Goal: Find contact information: Find contact information

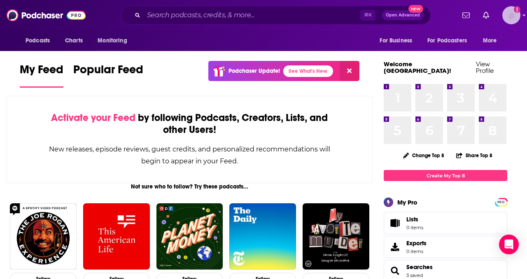
click at [512, 22] on img "Logged in as dkcsports" at bounding box center [512, 15] width 18 height 18
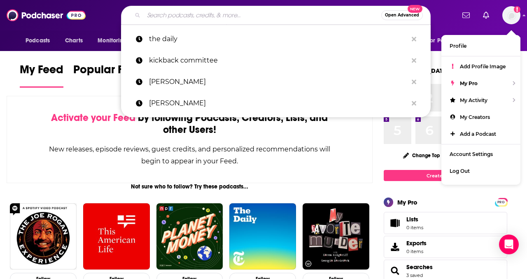
click at [267, 11] on input "Search podcasts, credits, & more..." at bounding box center [263, 15] width 238 height 13
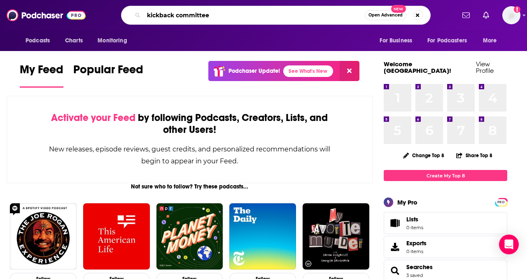
type input "kickback committee"
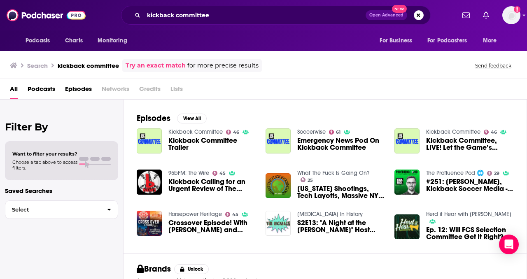
scroll to position [113, 0]
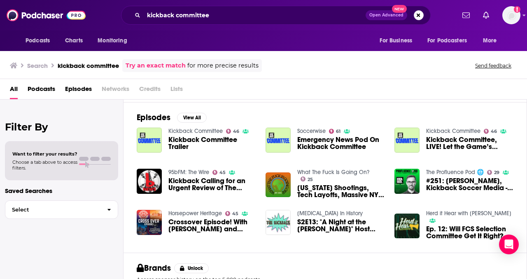
drag, startPoint x: 250, startPoint y: 8, endPoint x: 177, endPoint y: 7, distance: 73.0
click at [177, 7] on div "kickback committee Open Advanced New" at bounding box center [276, 15] width 310 height 19
click at [419, 18] on button "Search podcasts, credits, & more..." at bounding box center [419, 15] width 10 height 10
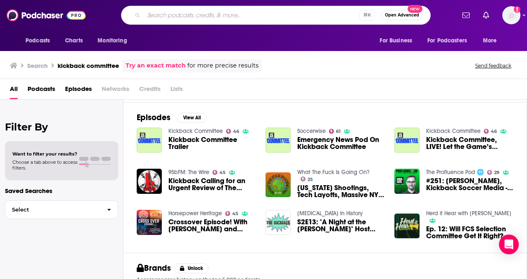
click at [454, 90] on div "All Podcasts Episodes Networks Credits Lists" at bounding box center [265, 90] width 511 height 17
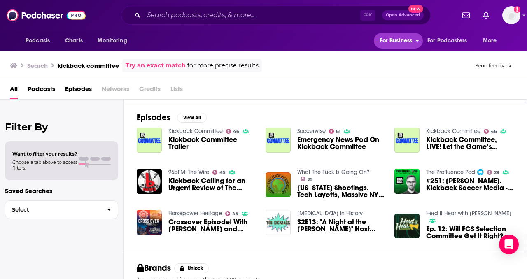
click at [396, 44] on span "For Business" at bounding box center [396, 41] width 33 height 12
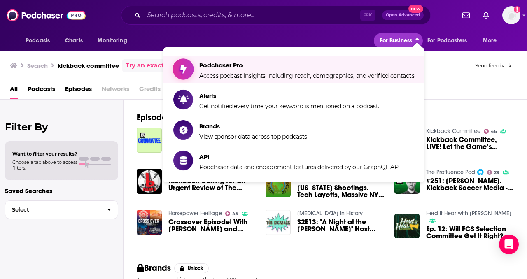
click at [365, 68] on span "Podchaser Pro" at bounding box center [306, 65] width 215 height 8
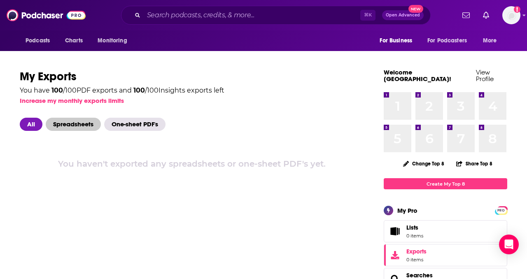
click at [76, 128] on span "Spreadsheets" at bounding box center [73, 124] width 55 height 13
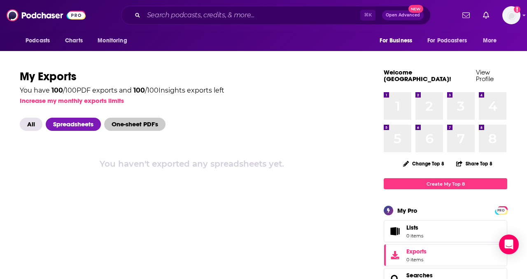
click at [138, 124] on span "One-sheet PDF's" at bounding box center [134, 124] width 61 height 13
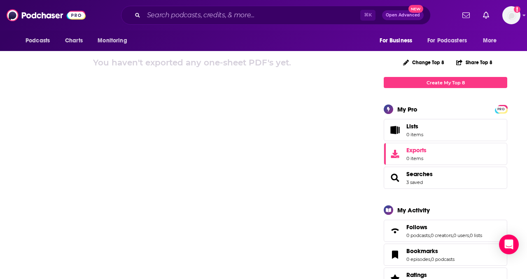
scroll to position [131, 0]
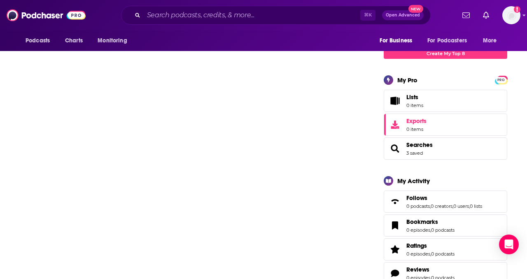
click at [444, 142] on span "Searches 3 saved" at bounding box center [446, 149] width 124 height 22
click at [414, 141] on span "Searches" at bounding box center [420, 144] width 26 height 7
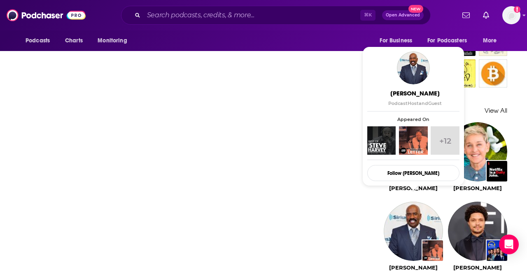
scroll to position [679, 0]
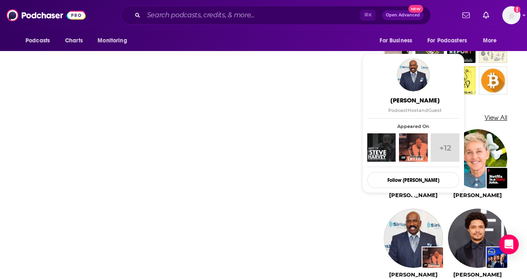
click at [497, 114] on link "View All" at bounding box center [496, 118] width 23 height 8
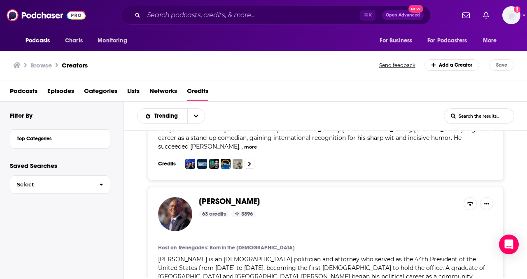
scroll to position [495, 0]
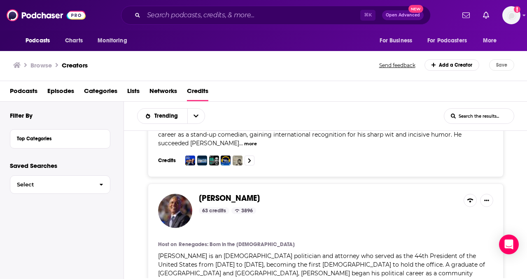
click at [102, 92] on span "Categories" at bounding box center [100, 92] width 33 height 17
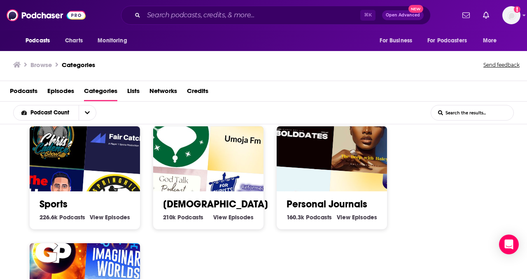
scroll to position [476, 0]
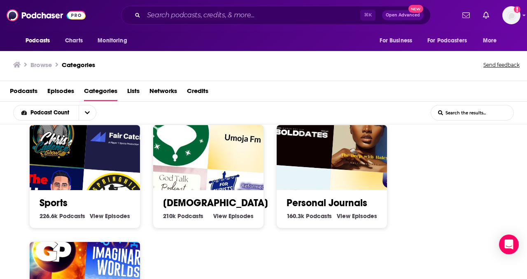
click at [77, 182] on img "The JJ Redick Podcast with Tommy Alter" at bounding box center [48, 200] width 71 height 71
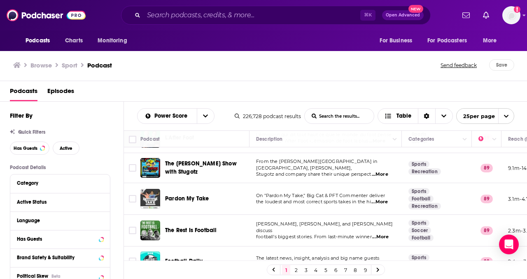
scroll to position [145, 0]
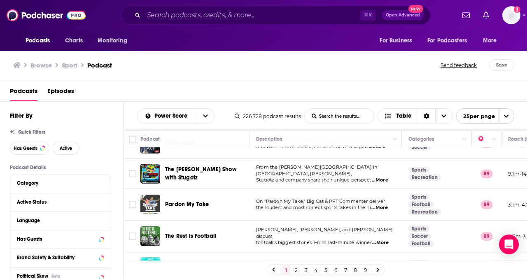
click at [508, 117] on icon "open menu" at bounding box center [506, 116] width 5 height 5
click at [492, 161] on button "100 per page" at bounding box center [485, 158] width 57 height 13
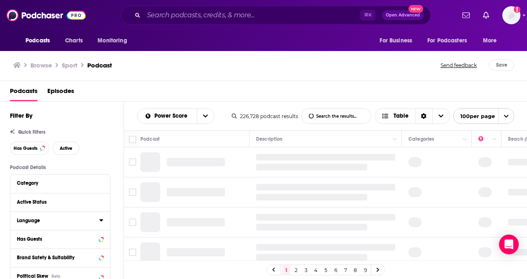
scroll to position [57, 0]
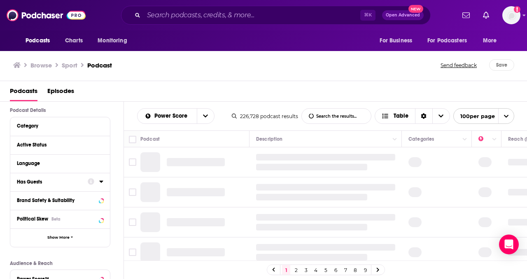
click at [98, 183] on div at bounding box center [96, 182] width 16 height 10
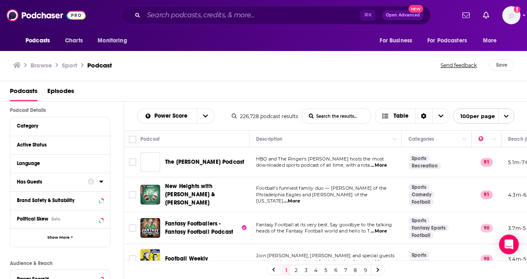
click at [102, 183] on icon at bounding box center [101, 182] width 4 height 2
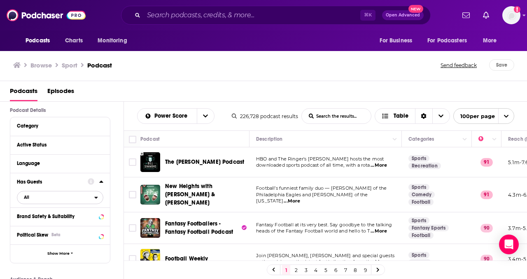
click at [100, 199] on div "open menu" at bounding box center [98, 198] width 9 height 6
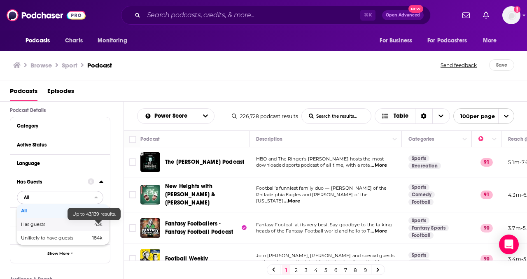
click at [94, 226] on span "43k" at bounding box center [98, 225] width 8 height 6
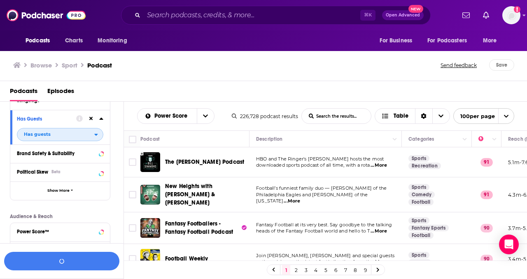
scroll to position [124, 0]
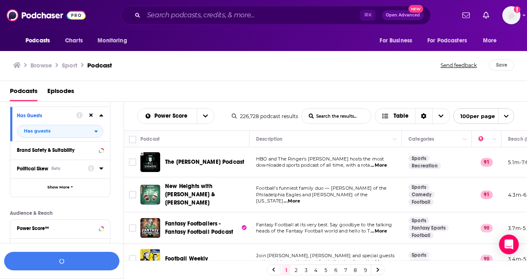
click at [102, 172] on icon at bounding box center [101, 168] width 4 height 7
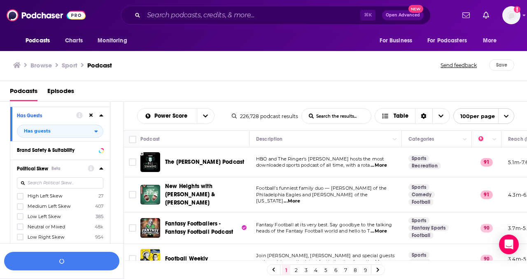
scroll to position [126, 0]
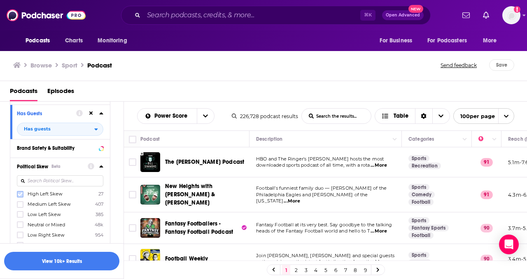
click at [19, 195] on icon at bounding box center [20, 194] width 5 height 5
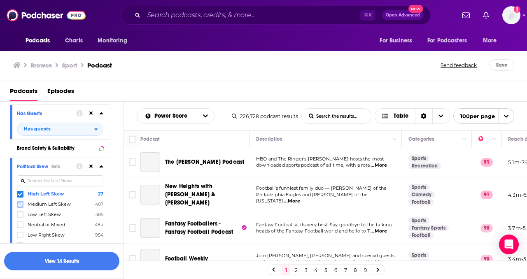
click at [20, 206] on icon at bounding box center [20, 205] width 5 height 4
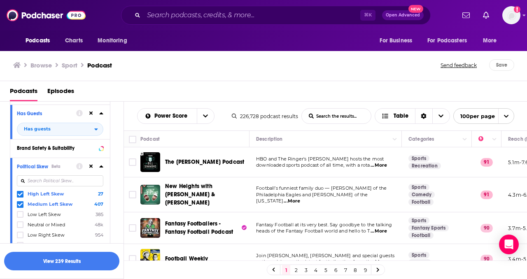
click at [101, 168] on icon at bounding box center [101, 167] width 4 height 2
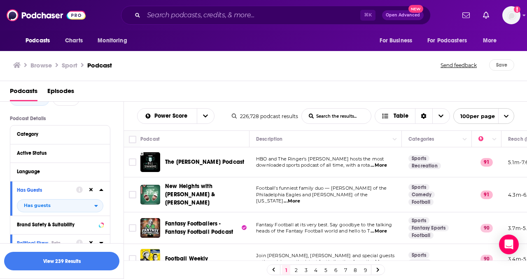
scroll to position [47, 0]
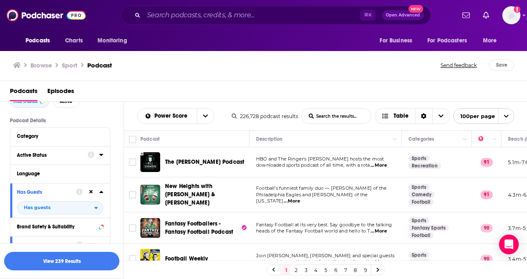
click at [100, 157] on icon at bounding box center [101, 155] width 4 height 7
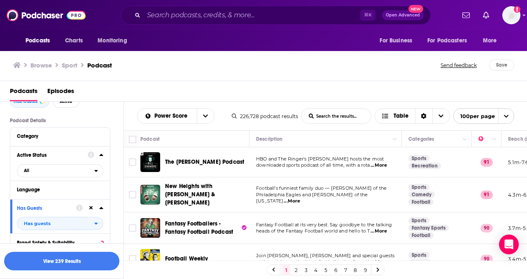
click at [100, 157] on icon at bounding box center [101, 155] width 4 height 7
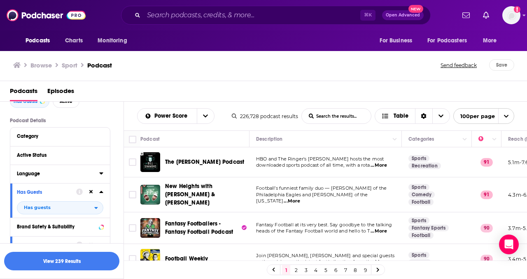
click at [100, 177] on icon at bounding box center [101, 173] width 4 height 7
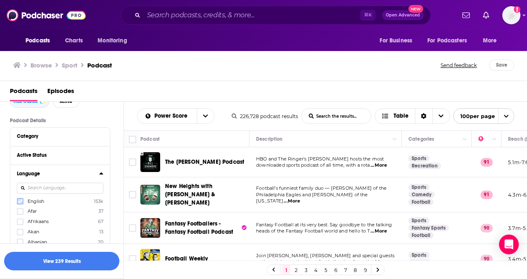
click at [21, 202] on icon at bounding box center [20, 202] width 5 height 4
click at [101, 175] on icon at bounding box center [101, 174] width 4 height 2
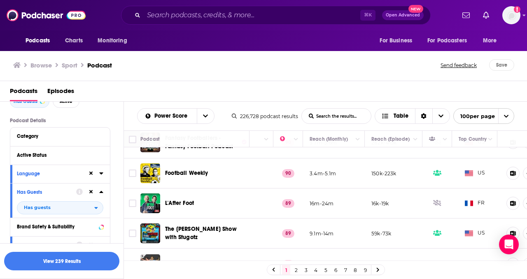
scroll to position [86, 216]
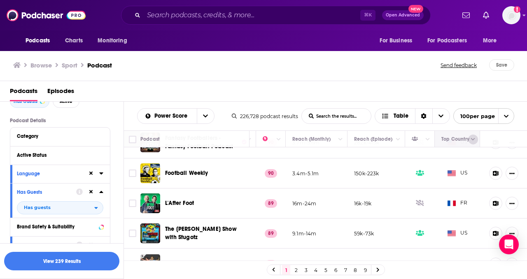
click at [474, 139] on icon "Column Actions" at bounding box center [473, 139] width 4 height 5
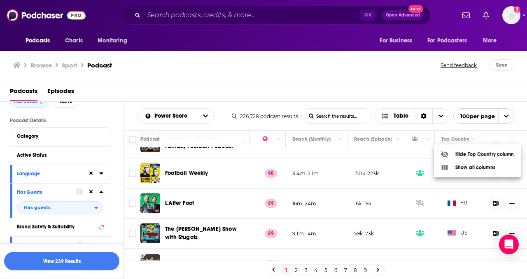
click at [310, 63] on div at bounding box center [263, 139] width 527 height 279
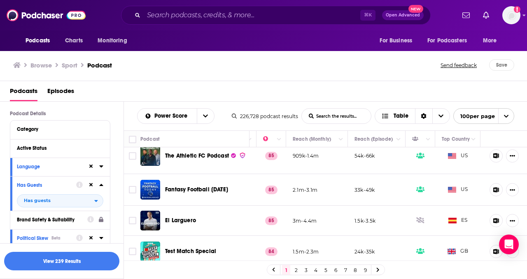
scroll to position [42, 0]
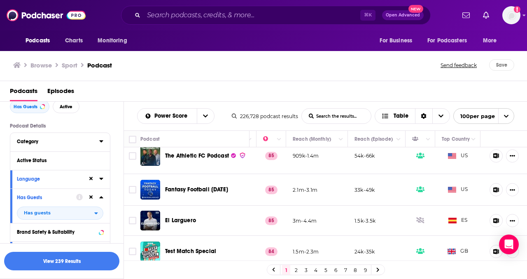
click at [75, 142] on div "Category" at bounding box center [55, 142] width 77 height 6
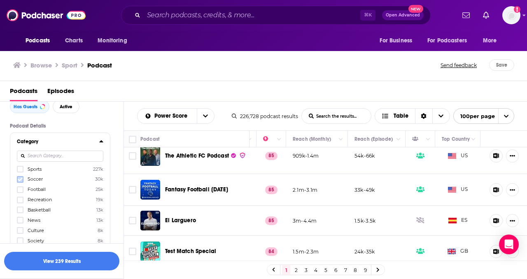
click at [19, 181] on icon at bounding box center [20, 180] width 5 height 4
click at [20, 221] on icon at bounding box center [20, 220] width 5 height 5
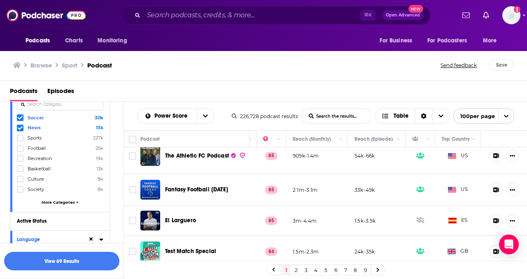
scroll to position [94, 0]
click at [75, 199] on button "More Categories" at bounding box center [60, 201] width 87 height 5
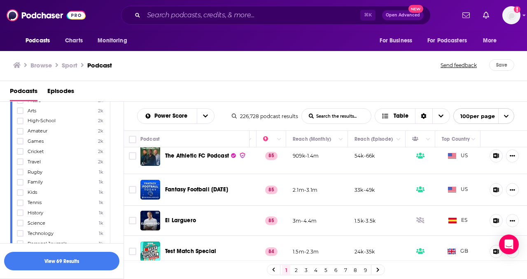
scroll to position [368, 0]
click at [21, 178] on icon at bounding box center [20, 180] width 5 height 4
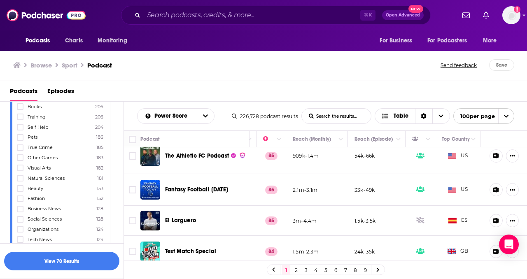
scroll to position [811, 0]
click at [21, 206] on icon at bounding box center [20, 208] width 5 height 4
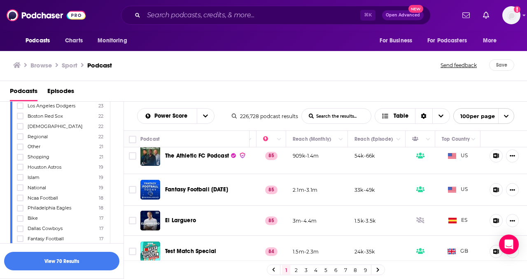
scroll to position [1324, 0]
click at [74, 262] on button "View 70 Results" at bounding box center [61, 261] width 115 height 19
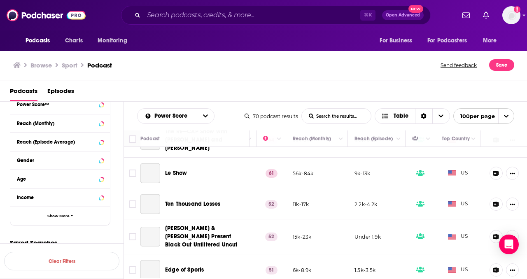
scroll to position [0, 216]
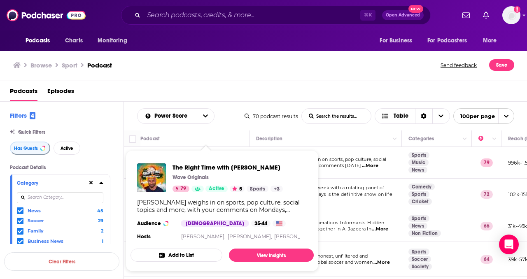
scroll to position [0, 216]
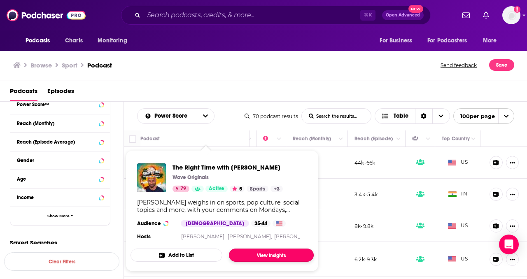
click at [265, 255] on link "View Insights" at bounding box center [271, 255] width 85 height 13
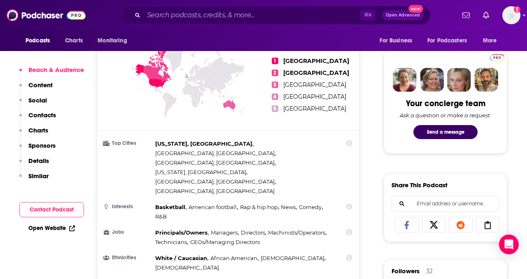
scroll to position [375, 0]
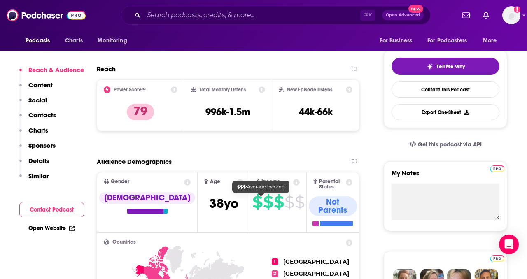
scroll to position [170, 0]
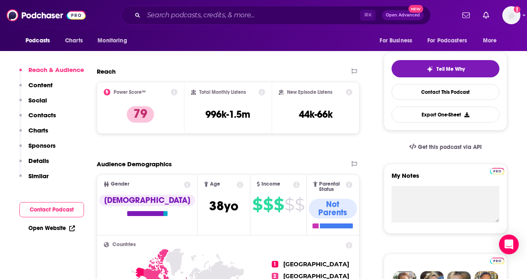
click at [39, 85] on p "Content" at bounding box center [40, 85] width 24 height 8
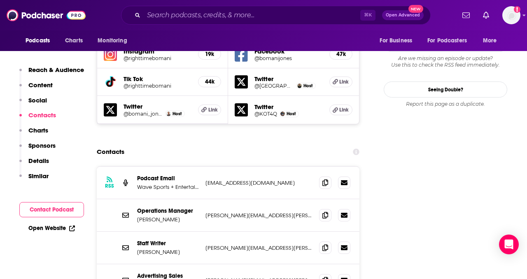
scroll to position [899, 0]
click at [51, 146] on p "Sponsors" at bounding box center [41, 146] width 27 height 8
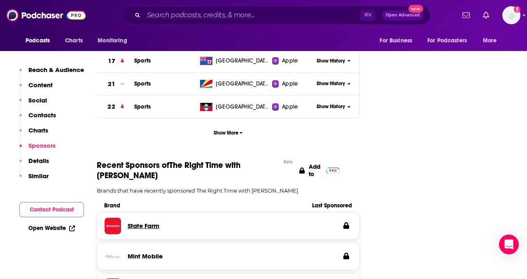
scroll to position [1306, 0]
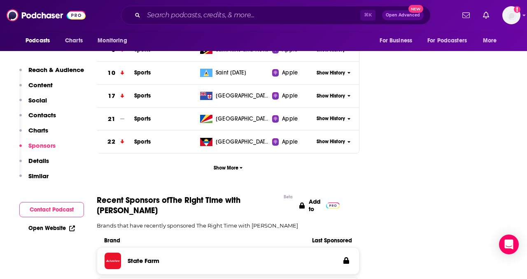
click at [40, 162] on p "Details" at bounding box center [38, 161] width 21 height 8
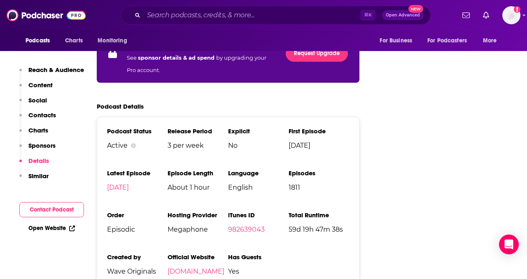
scroll to position [1697, 0]
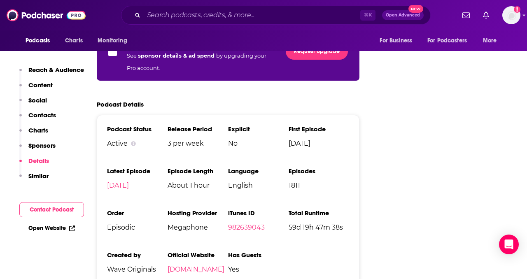
click at [40, 147] on p "Sponsors" at bounding box center [41, 146] width 27 height 8
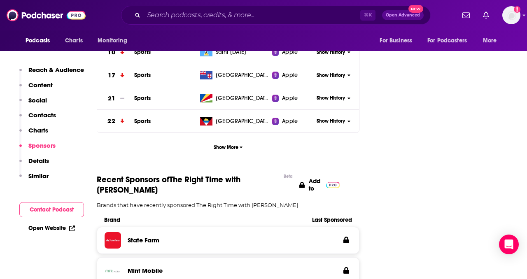
scroll to position [1322, 0]
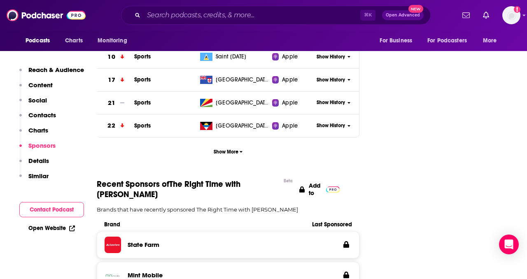
click at [42, 134] on p "Charts" at bounding box center [38, 131] width 20 height 8
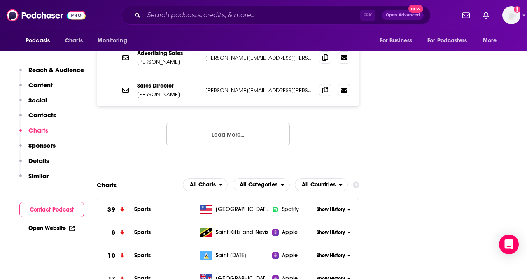
scroll to position [1121, 0]
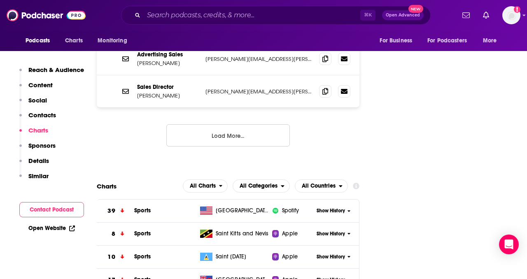
click at [46, 116] on p "Contacts" at bounding box center [42, 115] width 28 height 8
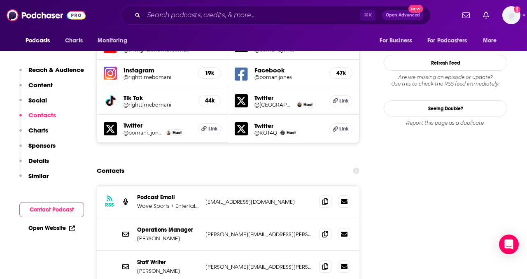
scroll to position [858, 0]
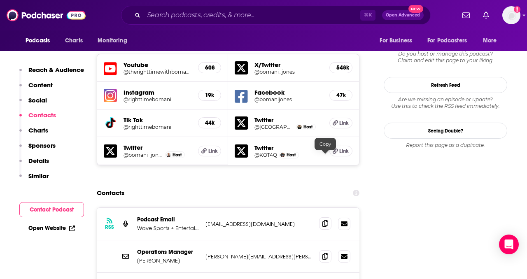
click at [327, 220] on icon at bounding box center [326, 223] width 6 height 7
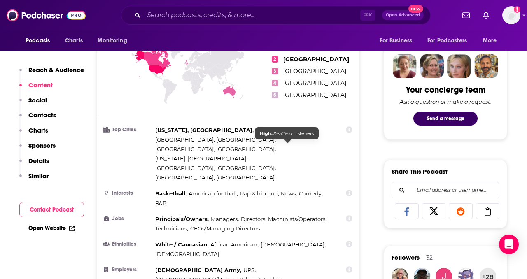
scroll to position [0, 0]
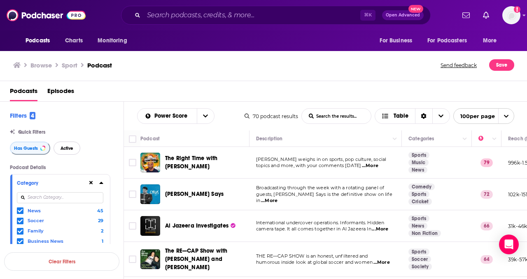
click at [69, 147] on span "Active" at bounding box center [67, 148] width 13 height 5
click at [91, 183] on icon at bounding box center [91, 183] width 4 height 5
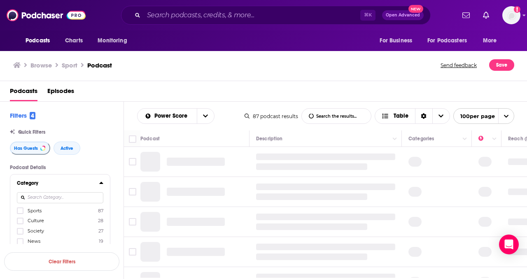
click at [72, 67] on h1 "Sport" at bounding box center [70, 65] width 16 height 8
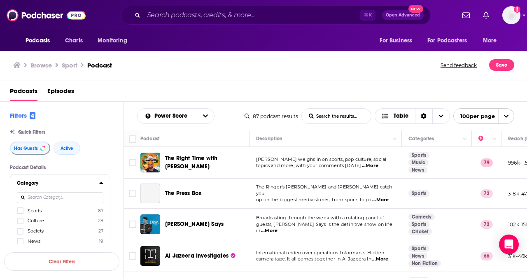
click at [41, 64] on h3 "Browse" at bounding box center [40, 65] width 21 height 8
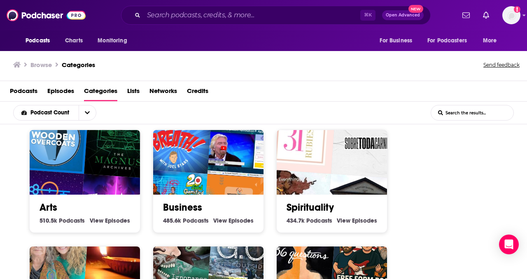
scroll to position [123, 0]
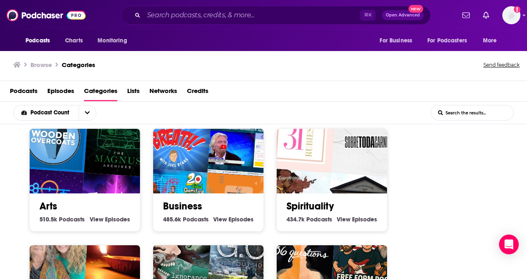
click at [227, 216] on link "View Business Episodes" at bounding box center [233, 219] width 40 height 7
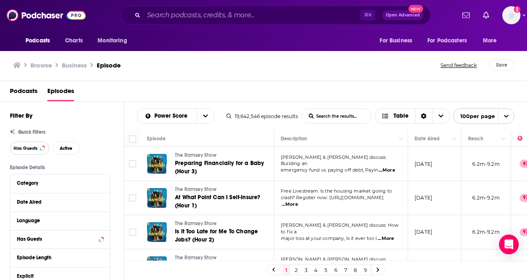
click at [29, 150] on span "Has Guests" at bounding box center [26, 148] width 24 height 5
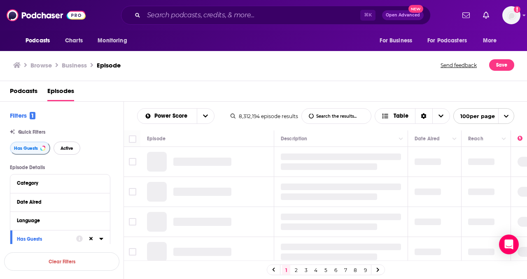
click at [66, 148] on span "Active" at bounding box center [67, 148] width 13 height 5
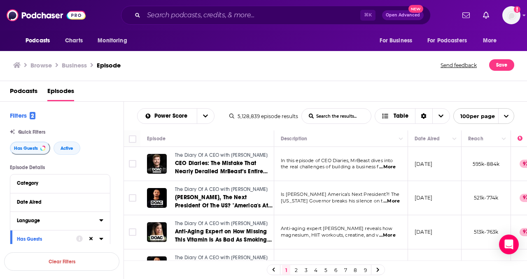
click at [101, 222] on icon at bounding box center [101, 221] width 4 height 2
click at [206, 120] on button "open menu" at bounding box center [205, 116] width 17 height 15
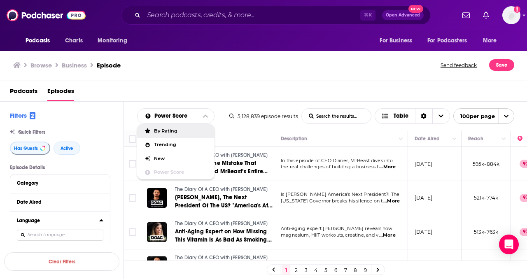
click at [176, 130] on span "By Rating" at bounding box center [181, 131] width 54 height 5
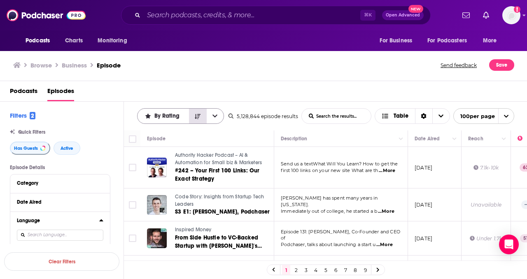
click at [196, 117] on icon "Sort Direction" at bounding box center [198, 117] width 6 height 6
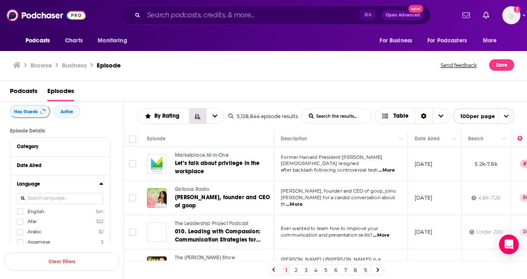
scroll to position [38, 0]
click at [199, 116] on icon "Sort Direction" at bounding box center [198, 117] width 6 height 6
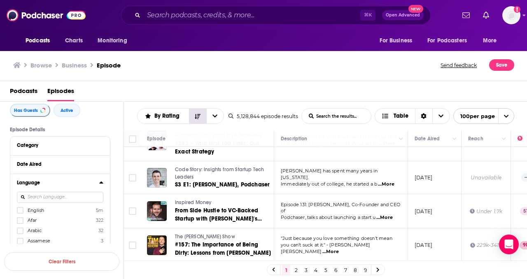
scroll to position [27, 0]
click at [476, 141] on button "Move" at bounding box center [486, 139] width 36 height 10
click at [504, 139] on icon "Column Actions" at bounding box center [504, 139] width 4 height 5
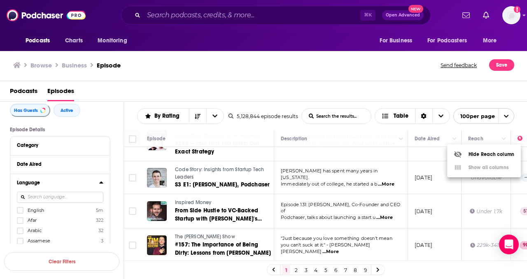
click at [478, 139] on div at bounding box center [263, 139] width 527 height 279
click at [471, 143] on div "Reach" at bounding box center [476, 139] width 15 height 10
click at [20, 211] on icon at bounding box center [20, 210] width 5 height 5
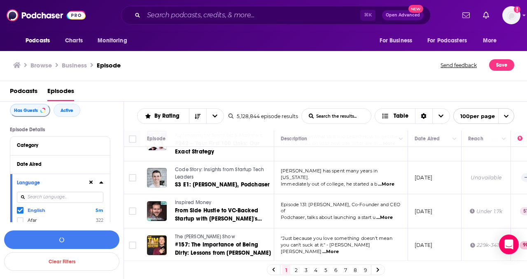
click at [102, 182] on icon at bounding box center [101, 182] width 4 height 7
click at [100, 146] on icon at bounding box center [101, 145] width 4 height 2
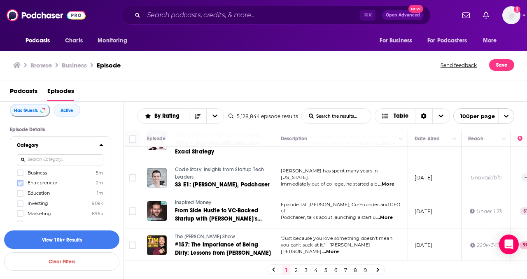
click at [19, 184] on icon at bounding box center [20, 183] width 5 height 5
click at [20, 182] on icon at bounding box center [20, 183] width 5 height 5
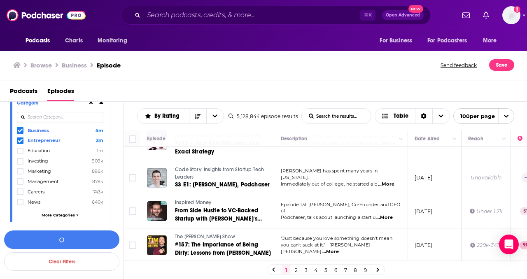
scroll to position [84, 0]
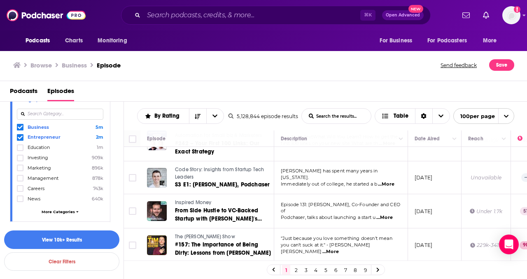
click at [59, 211] on span "More Categories" at bounding box center [58, 212] width 33 height 5
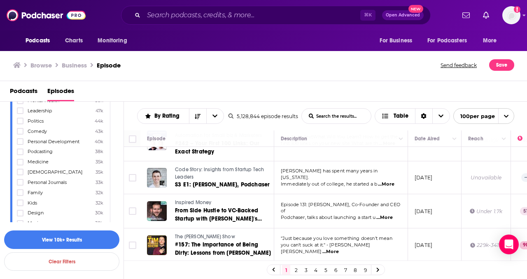
scroll to position [0, 0]
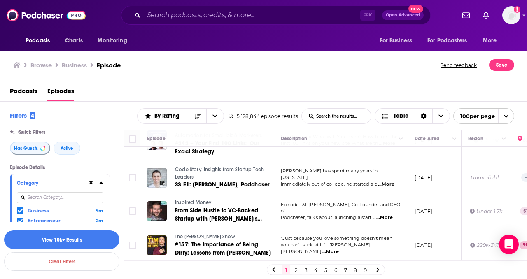
click at [61, 198] on input at bounding box center [60, 197] width 87 height 11
type input "socc"
click at [18, 213] on icon at bounding box center [20, 211] width 5 height 5
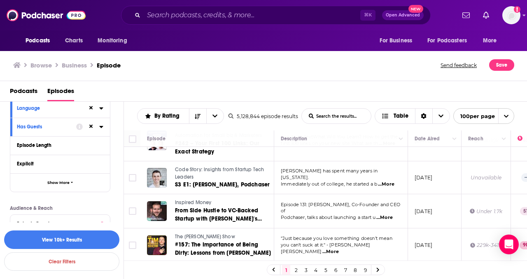
scroll to position [141, 0]
click at [99, 166] on icon at bounding box center [101, 163] width 4 height 7
click at [96, 179] on icon "open menu" at bounding box center [96, 179] width 4 height 6
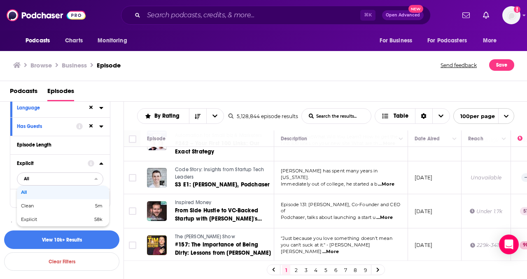
click at [96, 179] on icon "close menu" at bounding box center [96, 179] width 4 height 6
click at [66, 201] on span "Show More" at bounding box center [58, 198] width 22 height 5
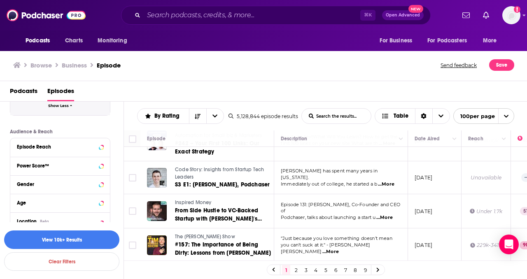
scroll to position [299, 0]
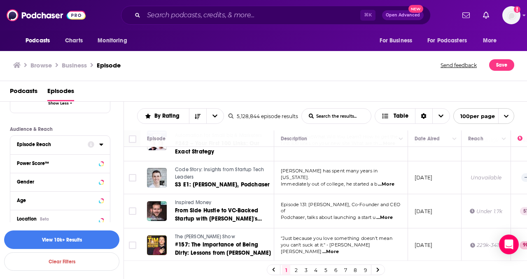
click at [85, 150] on button "Episode Reach" at bounding box center [52, 144] width 71 height 10
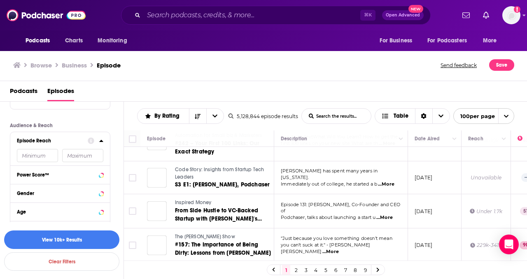
scroll to position [295, 0]
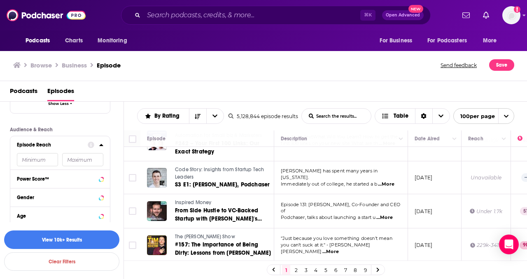
click at [103, 147] on div "Episode Reach" at bounding box center [60, 152] width 100 height 33
click at [98, 181] on div at bounding box center [96, 178] width 16 height 10
click at [102, 180] on icon at bounding box center [101, 179] width 4 height 2
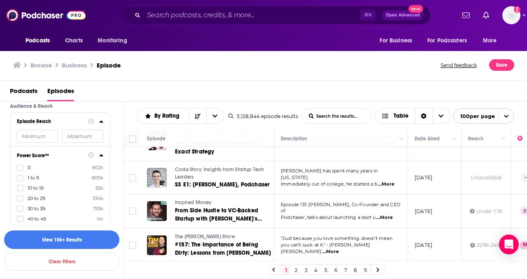
scroll to position [323, 0]
click at [19, 180] on icon at bounding box center [20, 177] width 5 height 5
click at [21, 169] on icon at bounding box center [20, 167] width 5 height 4
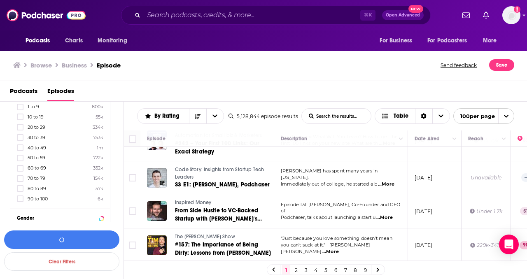
scroll to position [395, 0]
click at [19, 197] on icon at bounding box center [20, 197] width 5 height 5
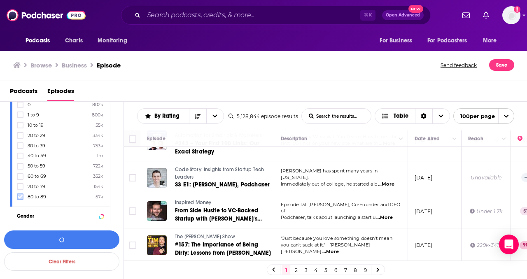
click at [19, 199] on icon at bounding box center [20, 197] width 5 height 4
click at [20, 197] on icon at bounding box center [20, 197] width 5 height 5
click at [19, 196] on icon at bounding box center [20, 197] width 5 height 5
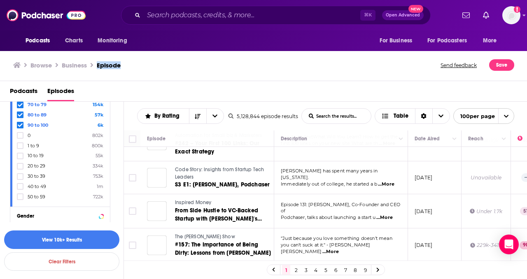
click at [174, 61] on div "Browse Business Episode" at bounding box center [227, 65] width 429 height 12
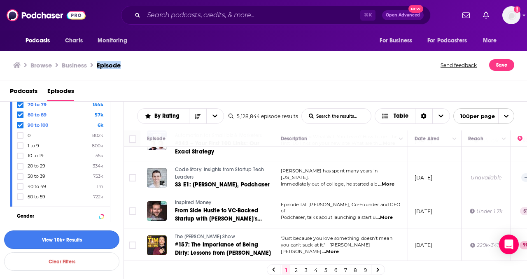
click at [85, 242] on button "View 10k+ Results" at bounding box center [61, 240] width 115 height 19
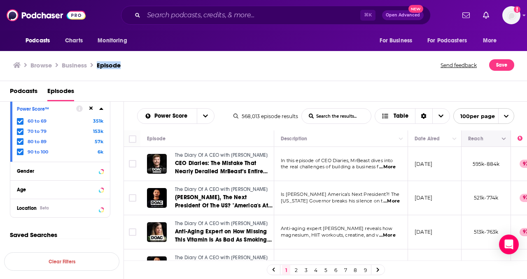
click at [481, 140] on button "Move" at bounding box center [486, 139] width 36 height 10
click at [204, 118] on icon "open menu" at bounding box center [205, 116] width 5 height 6
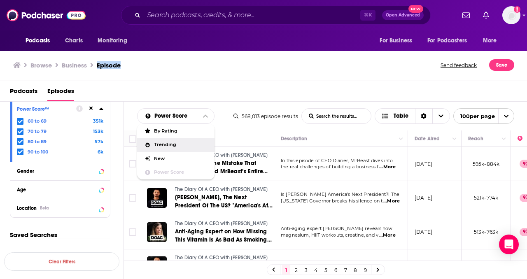
click at [174, 146] on span "Trending" at bounding box center [181, 145] width 54 height 5
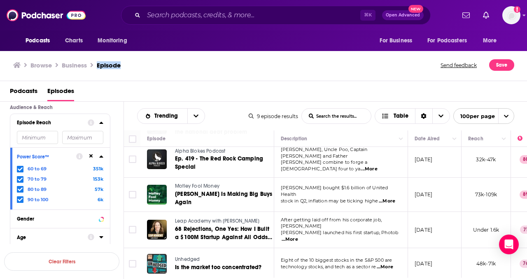
scroll to position [300, 0]
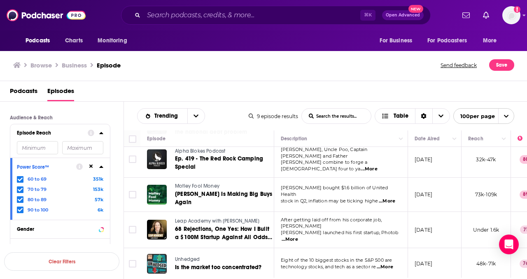
click at [49, 150] on input "number" at bounding box center [37, 147] width 41 height 13
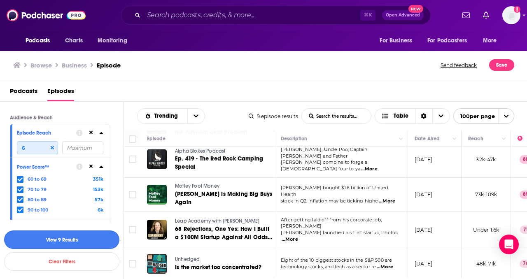
type input "6"
click at [69, 238] on button "View 9 Results" at bounding box center [61, 240] width 115 height 19
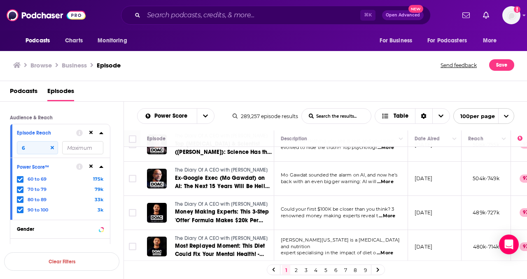
scroll to position [192, 0]
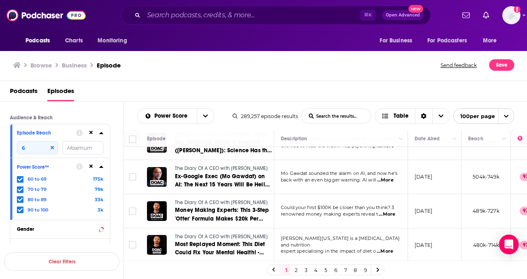
click at [216, 202] on span "The Diary Of A CEO with [PERSON_NAME]" at bounding box center [221, 203] width 93 height 6
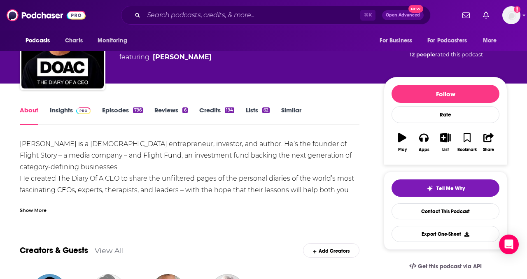
scroll to position [57, 0]
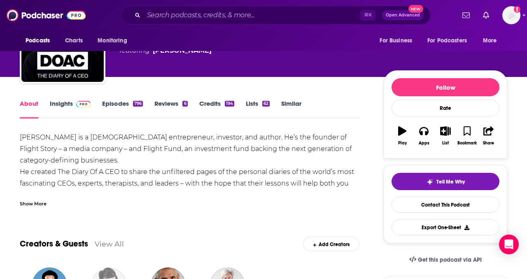
click at [32, 203] on div "Show More" at bounding box center [33, 203] width 27 height 8
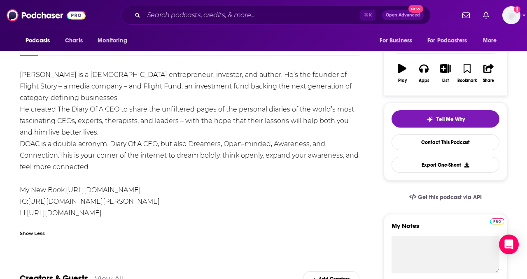
scroll to position [0, 0]
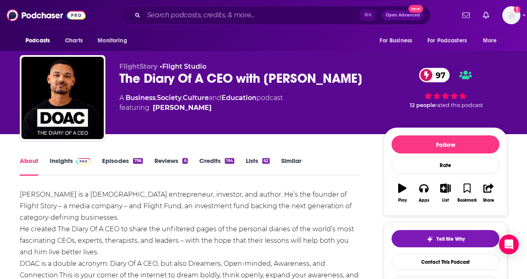
click at [61, 161] on link "Insights" at bounding box center [70, 166] width 41 height 19
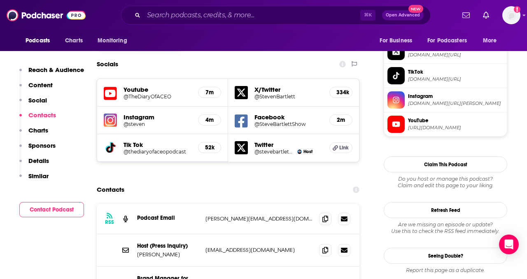
scroll to position [712, 0]
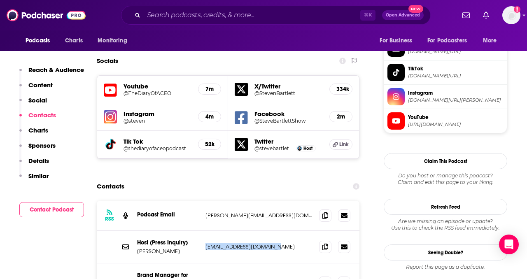
drag, startPoint x: 205, startPoint y: 216, endPoint x: 271, endPoint y: 216, distance: 65.9
click at [271, 231] on div "Host (Press Inquiry) [PERSON_NAME] [EMAIL_ADDRESS][DOMAIN_NAME] [EMAIL_ADDRESS]…" at bounding box center [228, 247] width 263 height 33
copy p "[EMAIL_ADDRESS][DOMAIN_NAME]"
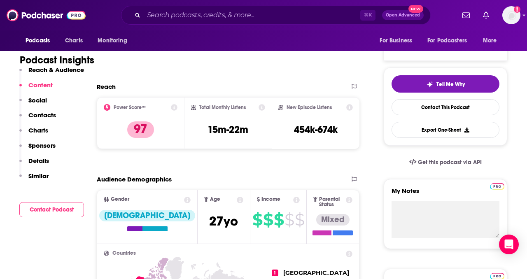
scroll to position [0, 0]
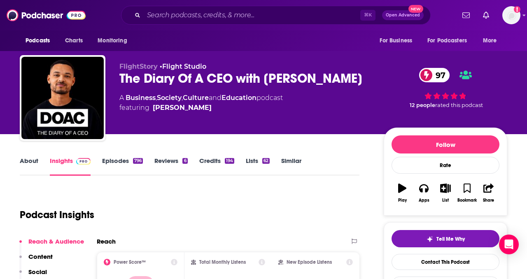
click at [123, 162] on link "Episodes 796" at bounding box center [122, 166] width 41 height 19
